Goal: Information Seeking & Learning: Compare options

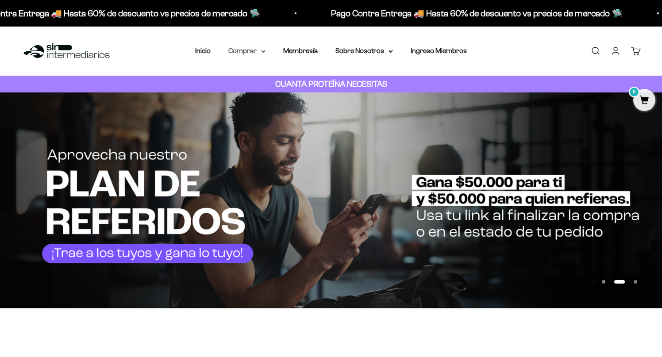
click at [258, 50] on summary "Comprar" at bounding box center [246, 50] width 37 height 11
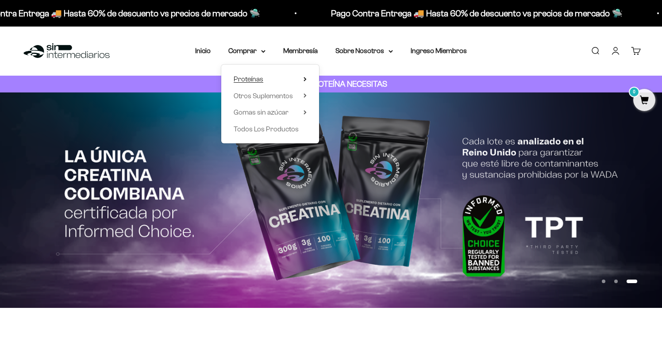
click at [288, 79] on summary "Proteínas" at bounding box center [269, 78] width 73 height 11
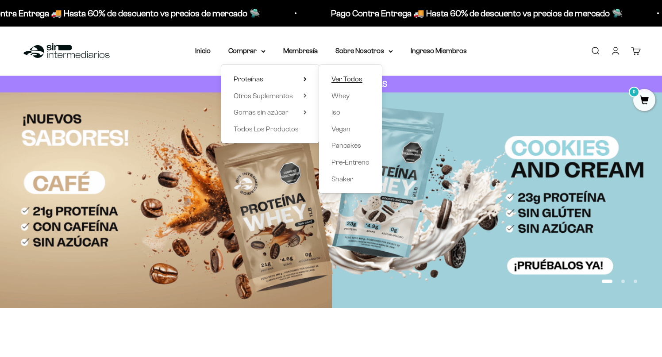
click at [340, 77] on span "Ver Todos" at bounding box center [346, 79] width 31 height 8
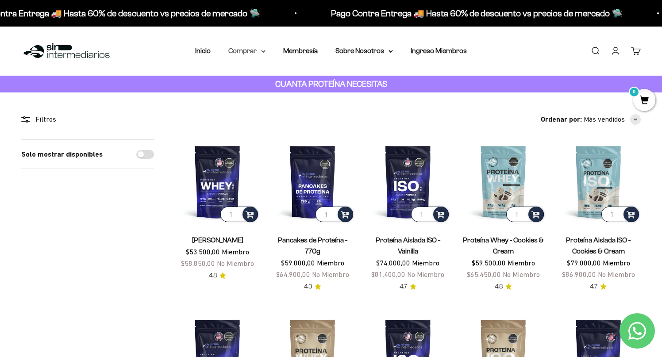
click at [245, 50] on summary "Comprar" at bounding box center [246, 50] width 37 height 11
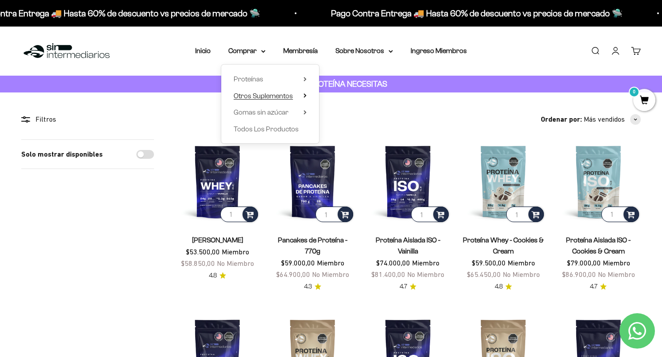
click at [264, 96] on span "Otros Suplementos" at bounding box center [262, 96] width 59 height 8
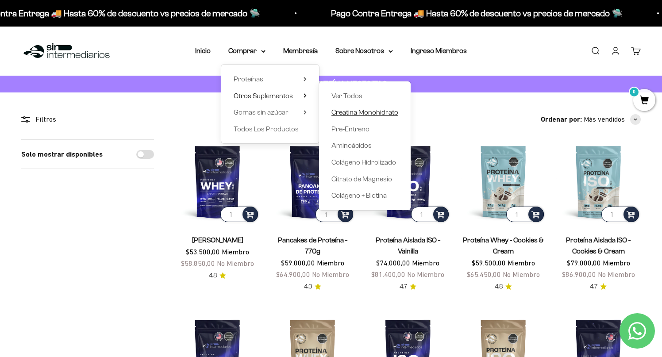
click at [363, 116] on span "Creatina Monohidrato" at bounding box center [364, 112] width 67 height 11
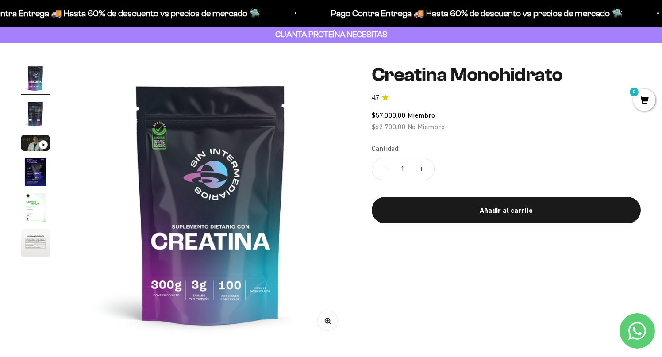
click at [34, 108] on img "Ir al artículo 2" at bounding box center [35, 113] width 28 height 28
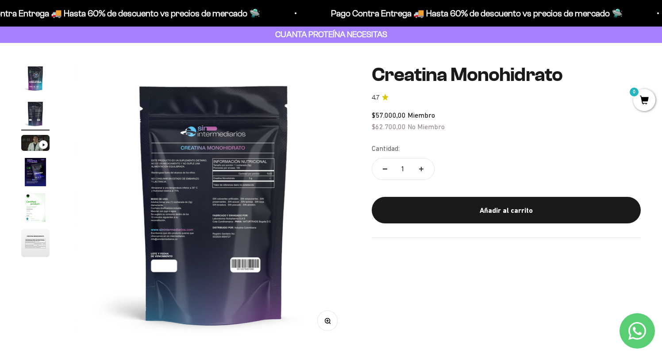
scroll to position [0, 290]
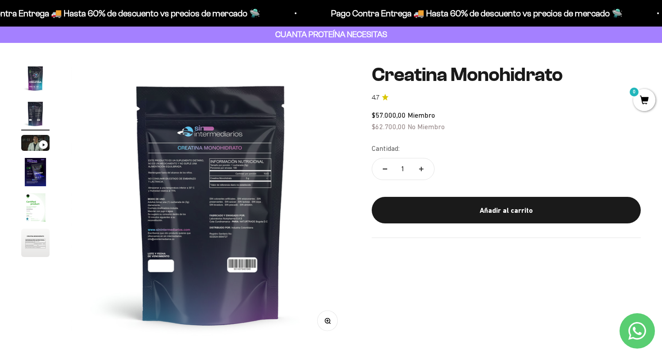
click at [33, 84] on img "Ir al artículo 1" at bounding box center [35, 78] width 28 height 28
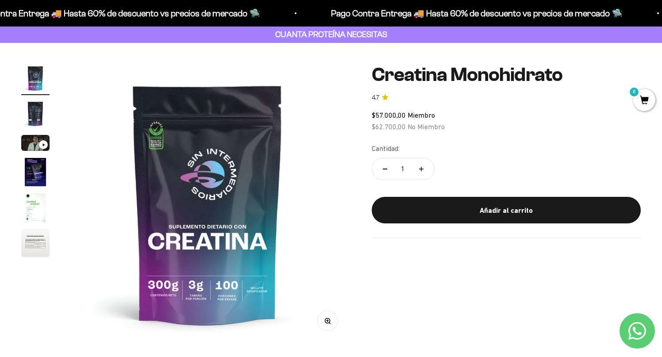
scroll to position [0, 0]
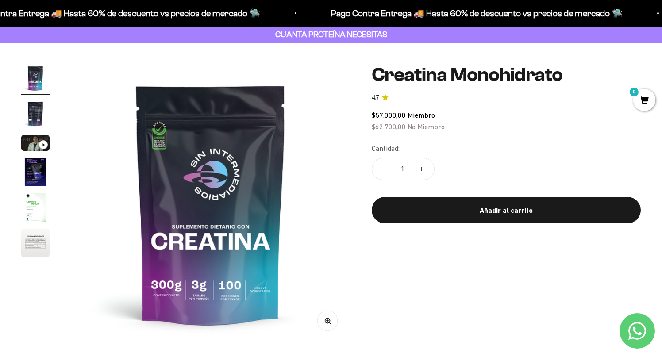
click at [35, 117] on img "Ir al artículo 2" at bounding box center [35, 113] width 28 height 28
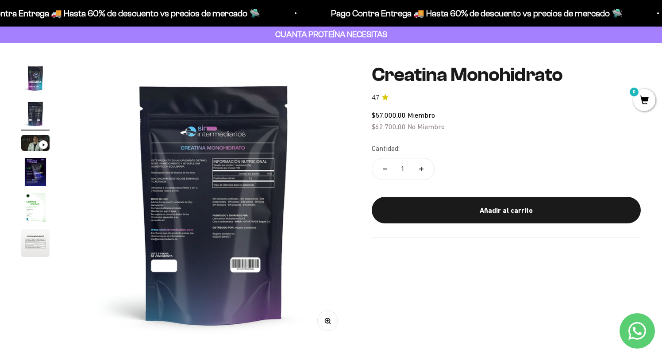
scroll to position [0, 290]
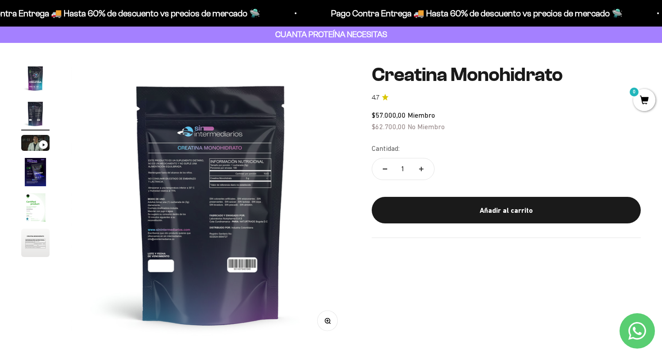
click at [34, 167] on img "Ir al artículo 4" at bounding box center [35, 172] width 28 height 28
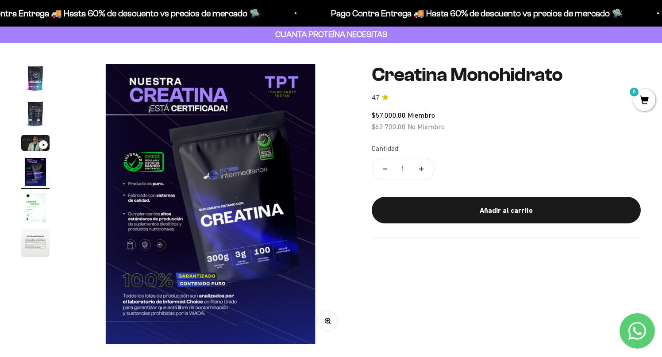
click at [38, 207] on img "Ir al artículo 5" at bounding box center [35, 207] width 28 height 28
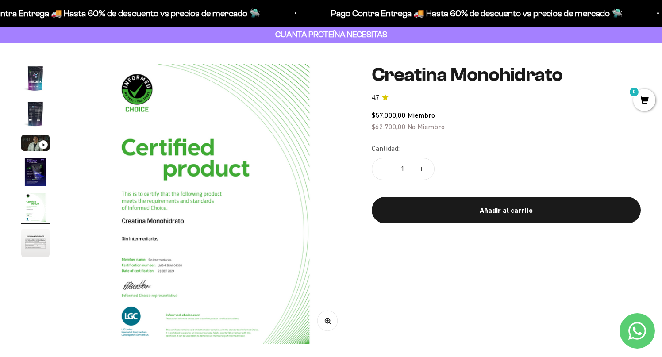
click at [42, 179] on img "Ir al artículo 4" at bounding box center [35, 172] width 28 height 28
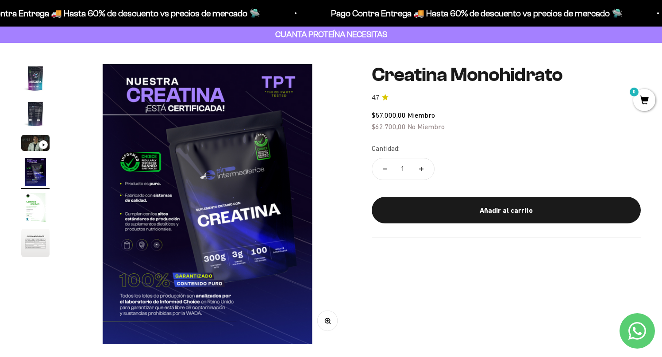
scroll to position [0, 870]
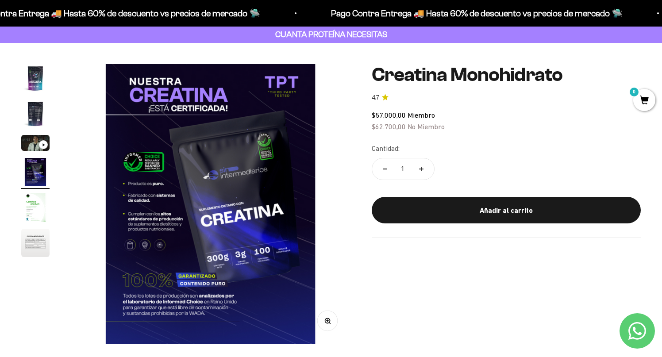
click at [34, 212] on img "Ir al artículo 5" at bounding box center [35, 207] width 28 height 28
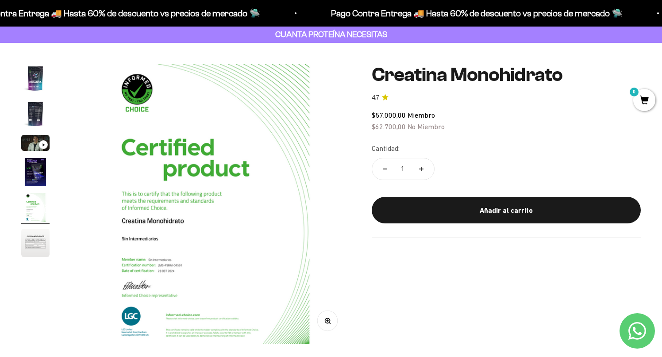
click at [36, 245] on img "Ir al artículo 6" at bounding box center [35, 243] width 28 height 28
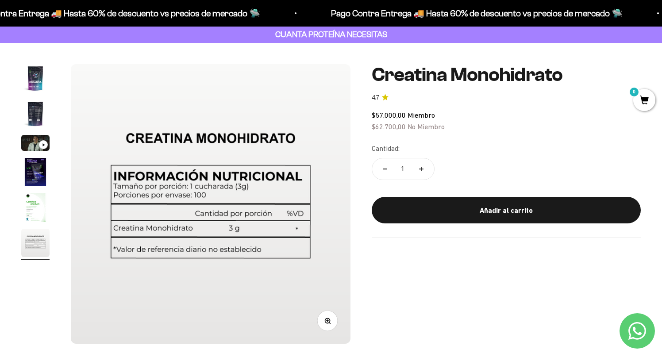
scroll to position [0, 0]
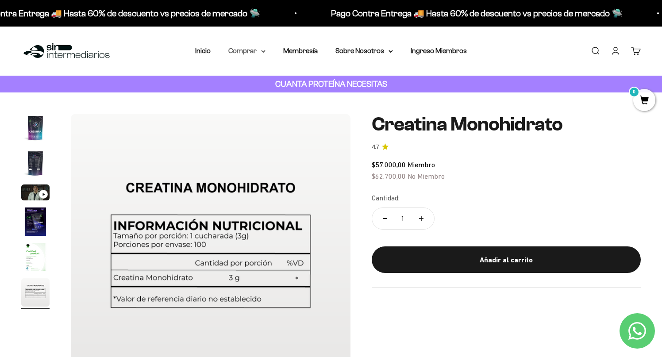
click at [246, 46] on summary "Comprar" at bounding box center [246, 50] width 37 height 11
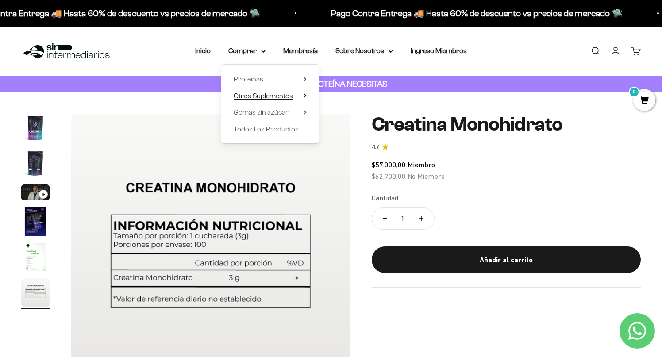
click at [277, 95] on span "Otros Suplementos" at bounding box center [262, 96] width 59 height 8
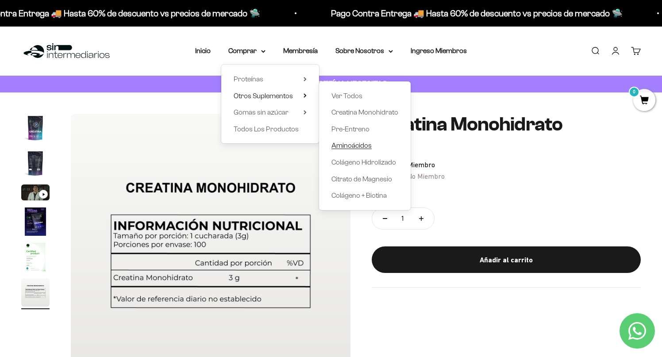
click at [354, 148] on span "Aminoácidos" at bounding box center [351, 146] width 40 height 8
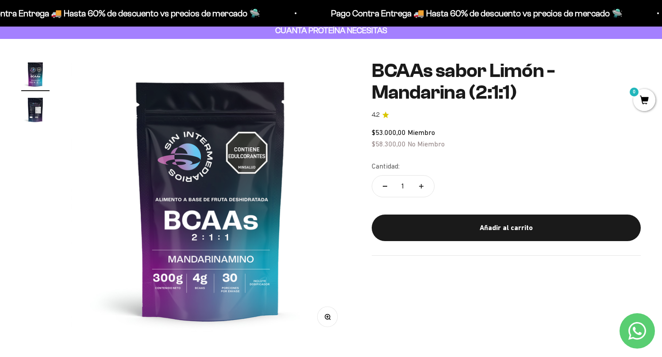
click at [32, 117] on img "Ir al artículo 2" at bounding box center [35, 110] width 28 height 28
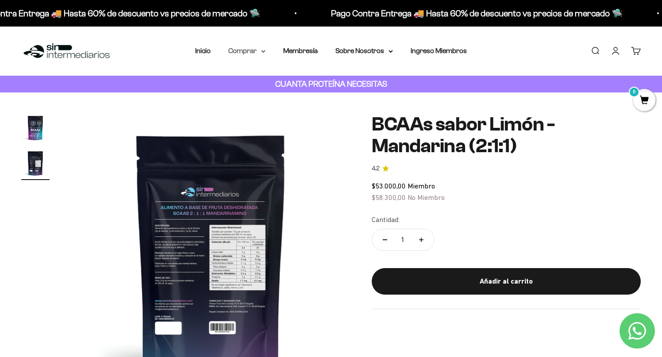
click at [248, 50] on summary "Comprar" at bounding box center [246, 50] width 37 height 11
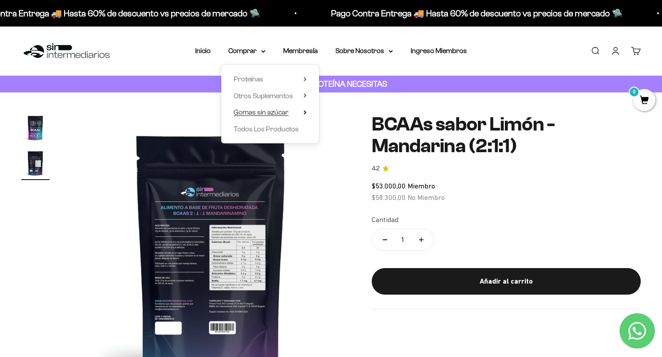
click at [298, 111] on summary "Gomas sin azúcar" at bounding box center [269, 112] width 73 height 11
click at [291, 94] on span "Otros Suplementos" at bounding box center [262, 96] width 59 height 8
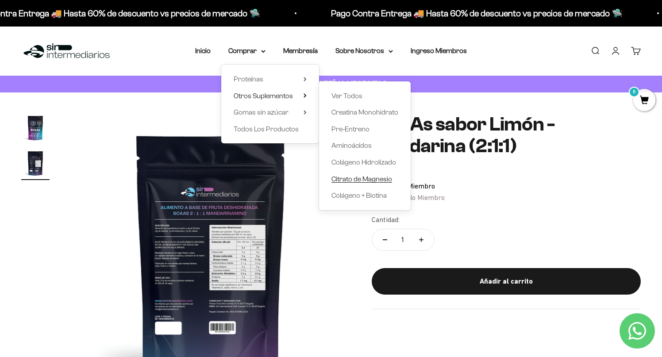
click at [372, 179] on span "Citrato de Magnesio" at bounding box center [361, 179] width 61 height 8
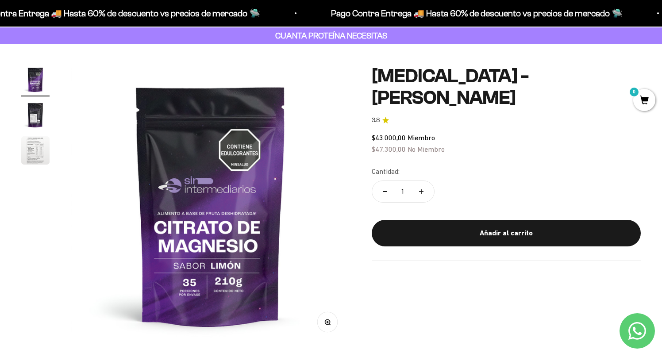
scroll to position [52, 0]
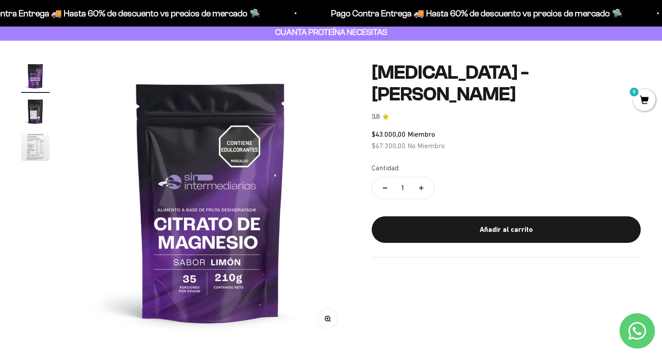
click at [35, 114] on img "Ir al artículo 2" at bounding box center [35, 111] width 28 height 28
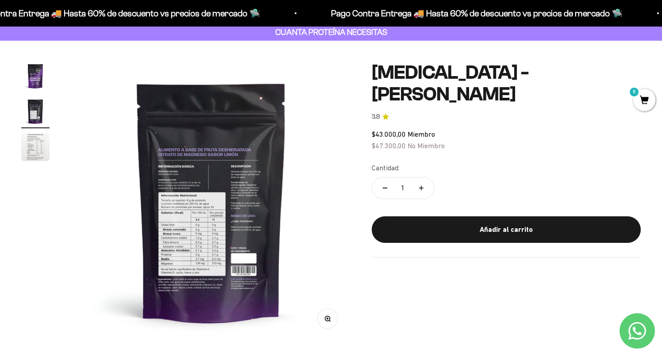
scroll to position [0, 290]
click at [45, 151] on img "Ir al artículo 3" at bounding box center [35, 147] width 28 height 28
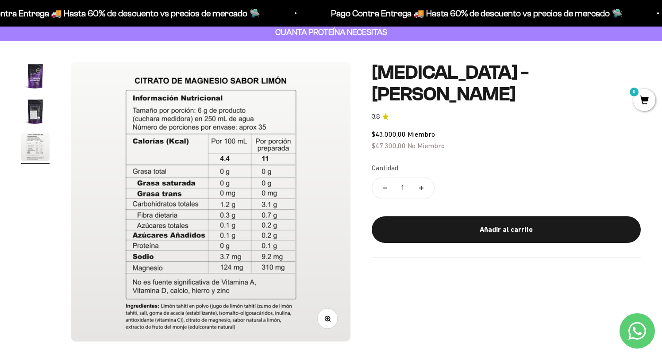
scroll to position [0, 0]
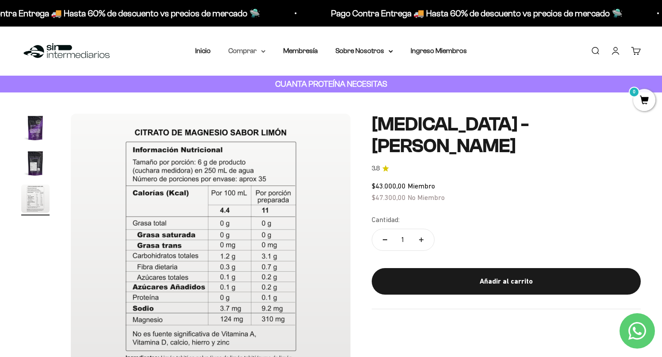
click at [256, 47] on summary "Comprar" at bounding box center [246, 50] width 37 height 11
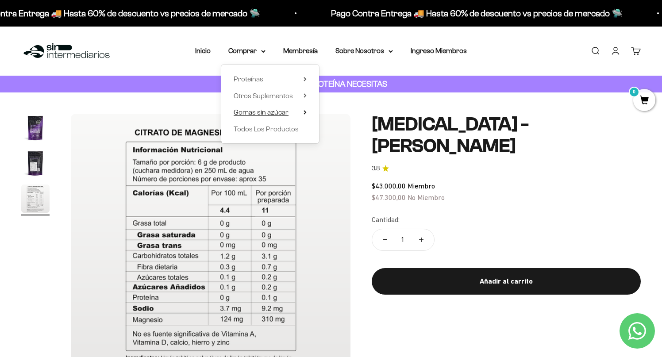
click at [253, 113] on span "Gomas sin azúcar" at bounding box center [260, 112] width 55 height 8
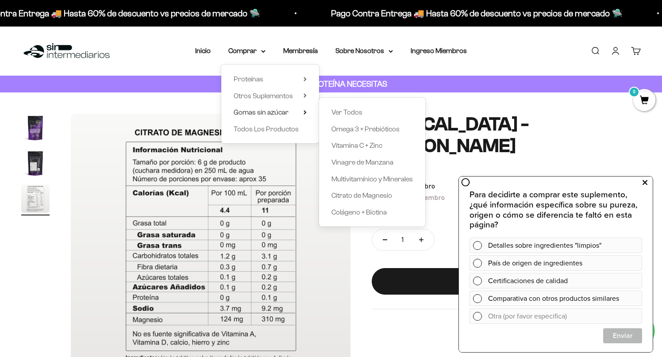
click at [648, 182] on button at bounding box center [644, 183] width 16 height 14
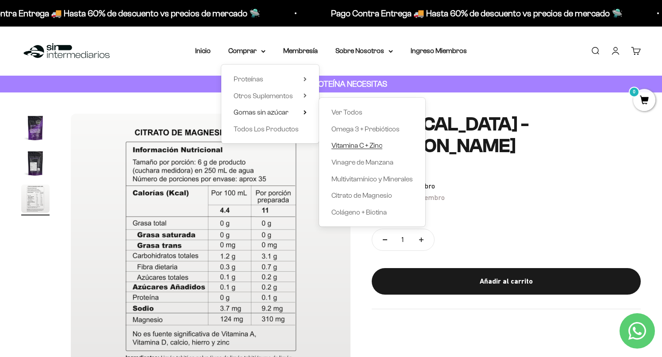
click at [375, 147] on span "Vitamina C + Zinc" at bounding box center [356, 146] width 51 height 8
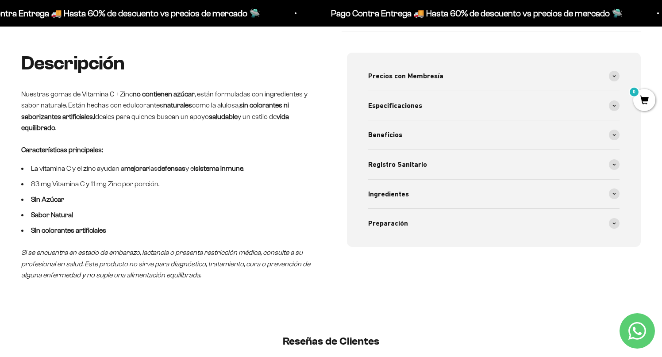
scroll to position [330, 0]
